Goal: Find specific page/section: Find specific page/section

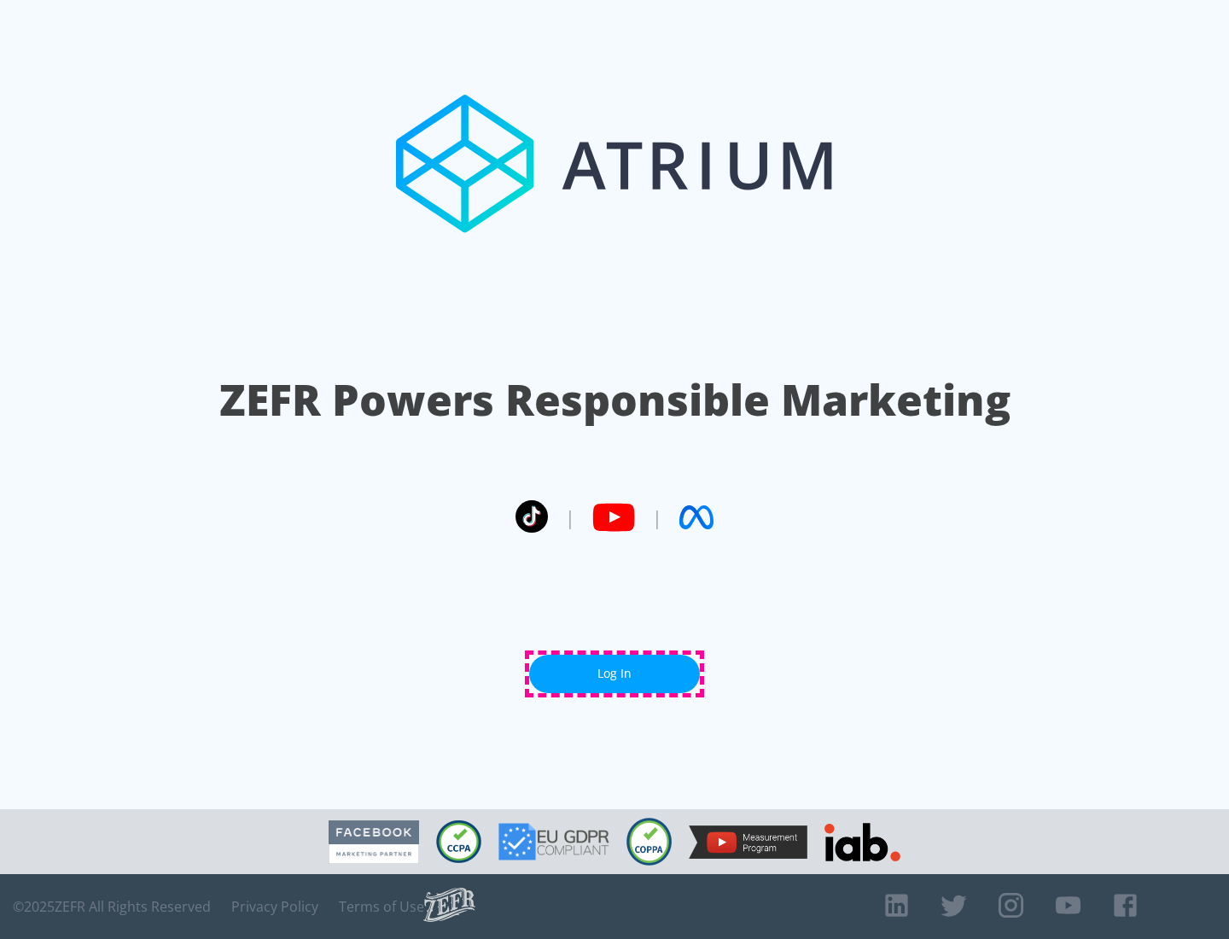
click at [615, 674] on link "Log In" at bounding box center [614, 674] width 171 height 38
